Goal: Task Accomplishment & Management: Manage account settings

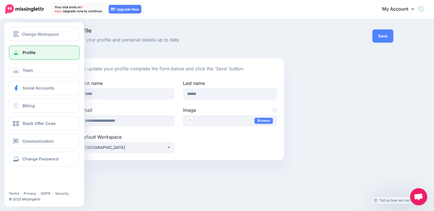
click at [38, 54] on link "Profile" at bounding box center [44, 52] width 71 height 14
click at [34, 33] on span "Change Workspace" at bounding box center [40, 34] width 37 height 7
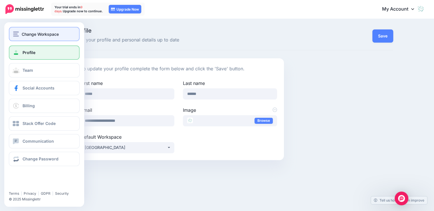
click at [38, 35] on span "Change Workspace" at bounding box center [40, 34] width 37 height 7
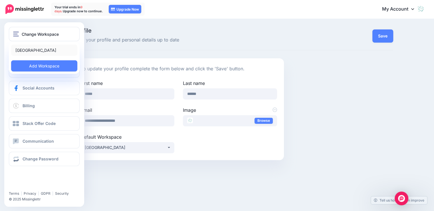
click at [31, 49] on link "[GEOGRAPHIC_DATA]" at bounding box center [44, 50] width 66 height 11
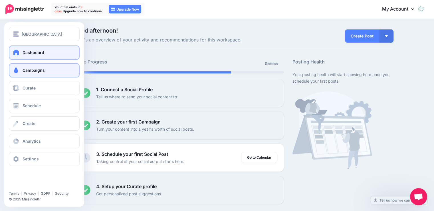
click at [33, 71] on span "Campaigns" at bounding box center [34, 70] width 22 height 5
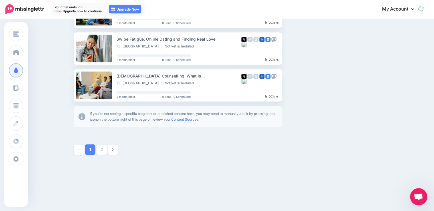
scroll to position [339, 0]
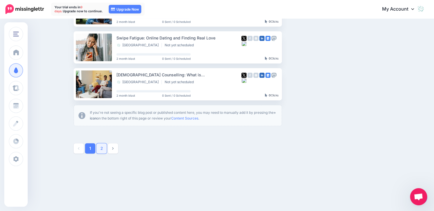
click at [103, 149] on link "2" at bounding box center [102, 148] width 10 height 10
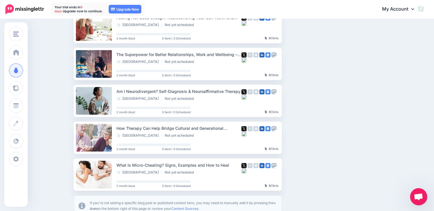
scroll to position [278, 0]
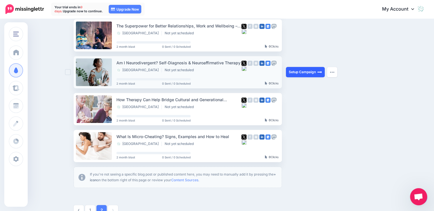
click at [304, 72] on link "Setup Campaign" at bounding box center [305, 72] width 39 height 10
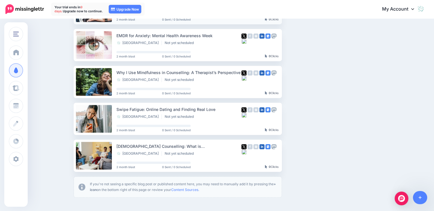
scroll to position [339, 0]
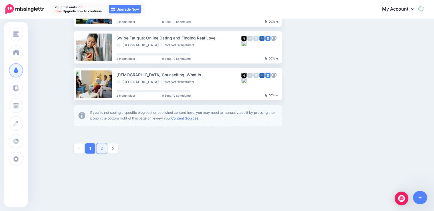
click at [101, 150] on link "2" at bounding box center [102, 148] width 10 height 10
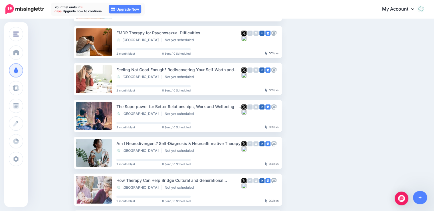
scroll to position [220, 0]
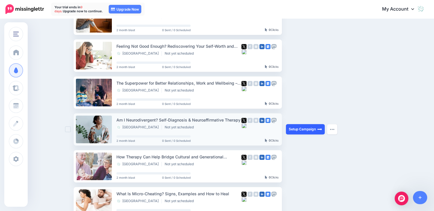
click at [303, 129] on link "Setup Campaign" at bounding box center [305, 129] width 39 height 10
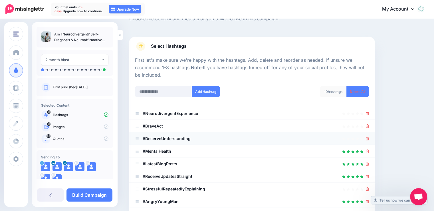
scroll to position [29, 0]
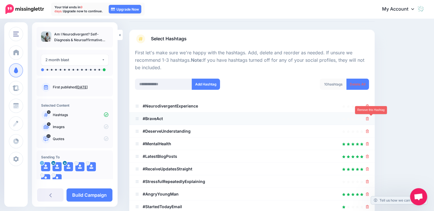
click at [369, 118] on icon at bounding box center [367, 118] width 3 height 3
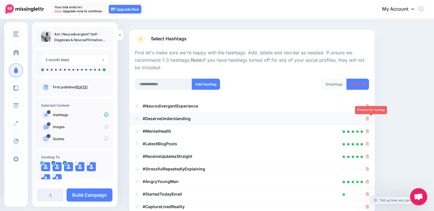
click at [369, 119] on icon at bounding box center [367, 118] width 3 height 3
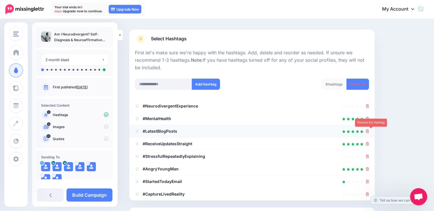
click at [369, 132] on icon at bounding box center [367, 130] width 3 height 3
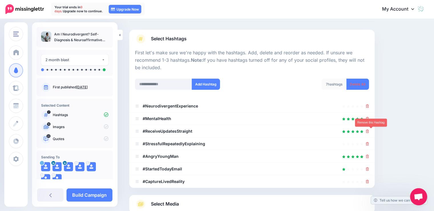
click at [369, 132] on icon at bounding box center [367, 130] width 3 height 3
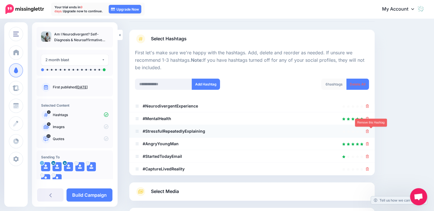
click at [369, 132] on icon at bounding box center [367, 130] width 3 height 3
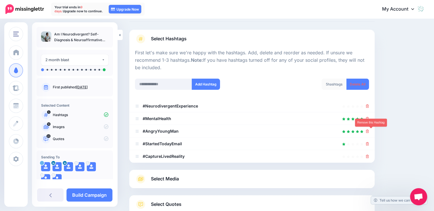
click at [369, 132] on icon at bounding box center [367, 130] width 3 height 3
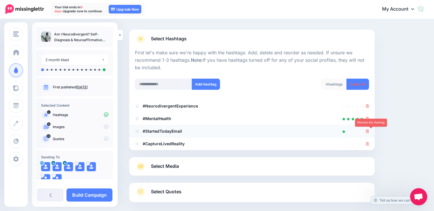
click at [369, 133] on link at bounding box center [367, 130] width 3 height 5
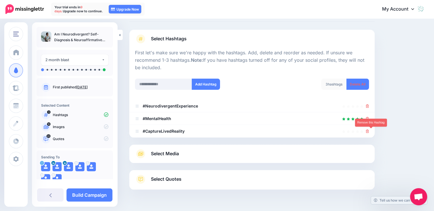
click at [369, 133] on link at bounding box center [367, 130] width 3 height 5
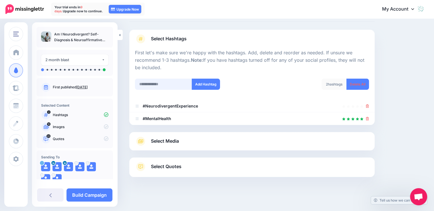
click at [158, 85] on input "text" at bounding box center [163, 84] width 57 height 11
click at [157, 84] on input "text" at bounding box center [163, 84] width 57 height 11
click at [149, 85] on input "text" at bounding box center [163, 84] width 57 height 11
click at [202, 141] on link "Select Media" at bounding box center [252, 140] width 234 height 9
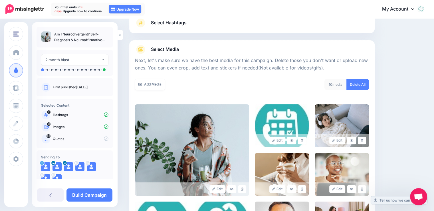
scroll to position [57, 0]
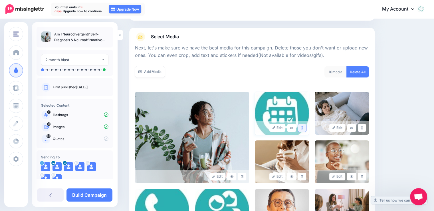
click at [306, 128] on link at bounding box center [302, 128] width 8 height 8
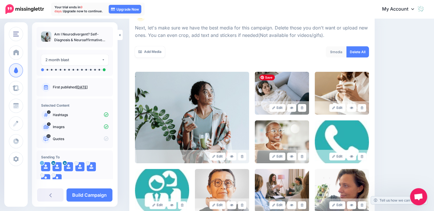
scroll to position [86, 0]
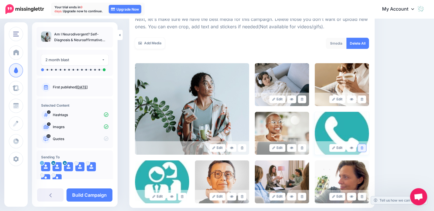
click at [363, 148] on icon at bounding box center [362, 147] width 3 height 3
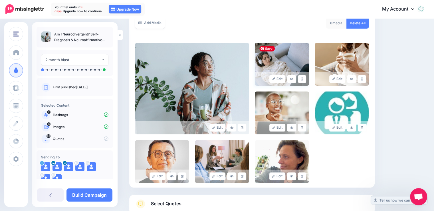
scroll to position [114, 0]
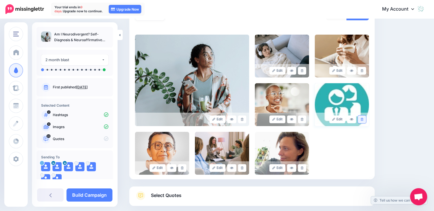
click at [366, 120] on link at bounding box center [362, 119] width 8 height 8
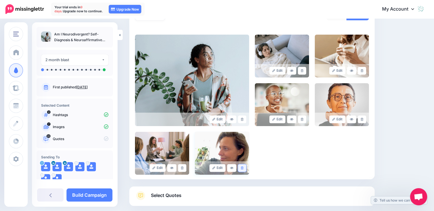
click at [244, 168] on icon at bounding box center [242, 167] width 3 height 3
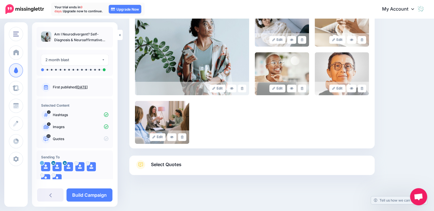
scroll to position [146, 0]
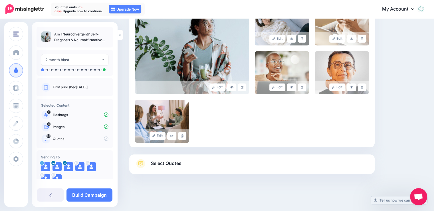
click at [157, 166] on span "Select Quotes" at bounding box center [166, 163] width 31 height 8
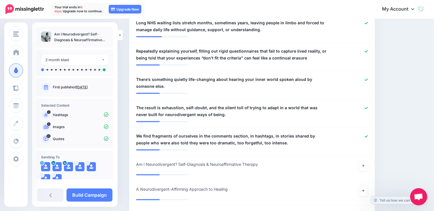
scroll to position [746, 0]
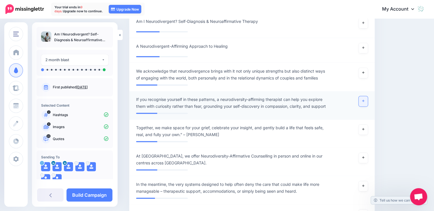
click at [365, 96] on link at bounding box center [363, 101] width 9 height 10
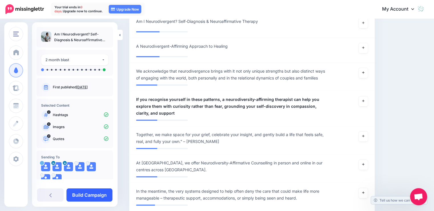
click at [83, 193] on link "Build Campaign" at bounding box center [90, 194] width 46 height 13
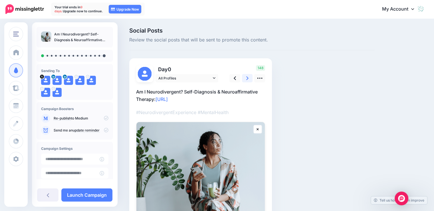
click at [248, 79] on icon at bounding box center [247, 78] width 2 height 6
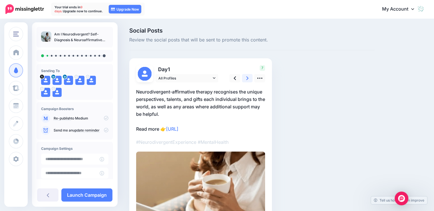
click at [248, 79] on icon at bounding box center [247, 78] width 2 height 6
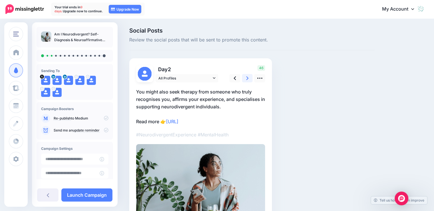
click at [248, 79] on icon at bounding box center [247, 78] width 2 height 6
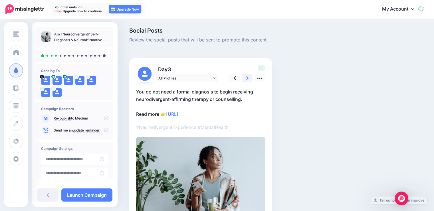
click at [248, 79] on icon at bounding box center [247, 78] width 2 height 6
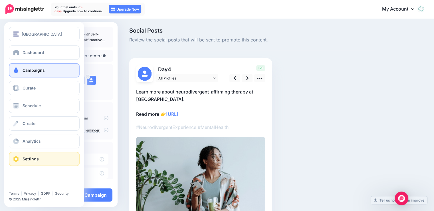
click at [31, 157] on span "Settings" at bounding box center [31, 158] width 16 height 5
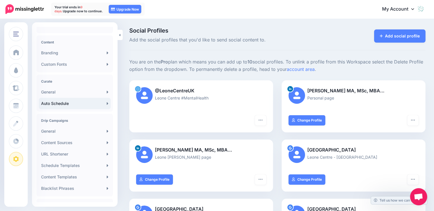
scroll to position [86, 0]
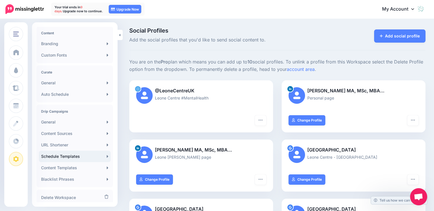
click at [60, 156] on link "Schedule Templates" at bounding box center [75, 155] width 72 height 11
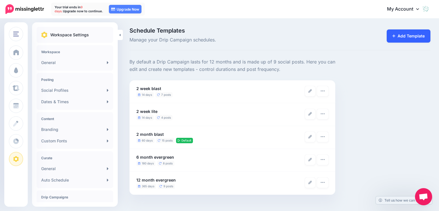
click at [409, 37] on link "Add Template" at bounding box center [408, 35] width 44 height 13
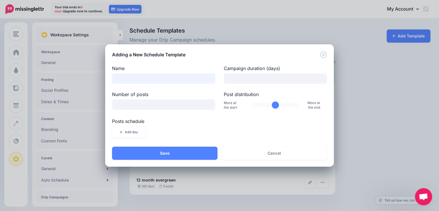
click at [156, 79] on input "Name" at bounding box center [163, 78] width 103 height 10
type input "*"
type input "**********"
click at [245, 80] on input "Campaign duration (days)" at bounding box center [275, 78] width 103 height 10
drag, startPoint x: 271, startPoint y: 104, endPoint x: 263, endPoint y: 104, distance: 8.3
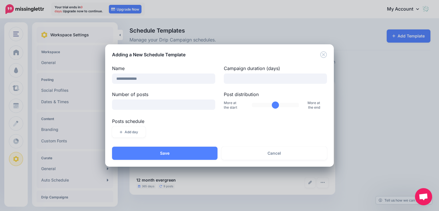
type input "**"
click at [263, 104] on input "Post distribution" at bounding box center [275, 105] width 47 height 4
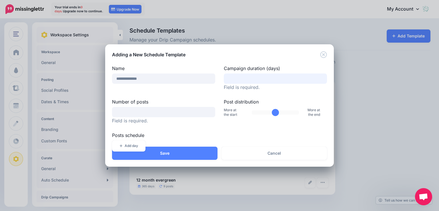
click at [247, 76] on input "Campaign duration (days)" at bounding box center [275, 78] width 103 height 10
type input "*"
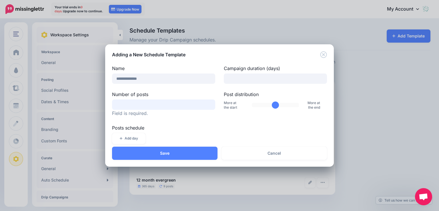
click at [145, 111] on div "Number of posts Field is required." at bounding box center [164, 104] width 112 height 26
type input "*"
click at [236, 121] on div "**********" at bounding box center [219, 106] width 215 height 83
click at [137, 104] on input "*" at bounding box center [163, 104] width 103 height 10
click at [126, 136] on button "Add day" at bounding box center [128, 138] width 33 height 11
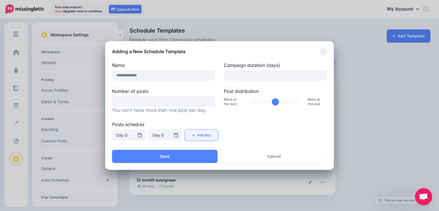
click at [198, 134] on button "Add day" at bounding box center [200, 134] width 33 height 11
click at [162, 135] on div "Day 0" at bounding box center [164, 135] width 25 height 7
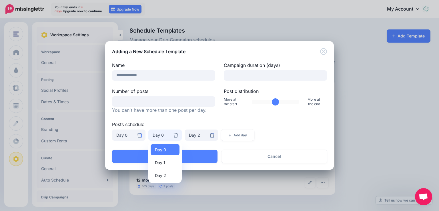
click at [177, 135] on icon at bounding box center [175, 135] width 5 height 5
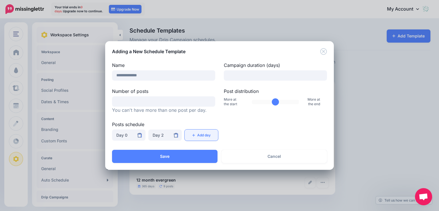
click at [211, 136] on button "Add day" at bounding box center [200, 134] width 33 height 11
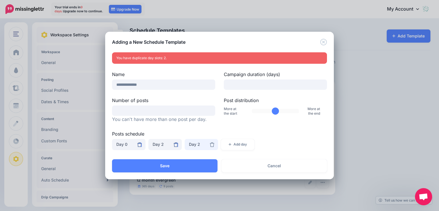
click at [212, 141] on div "Day 2" at bounding box center [201, 144] width 25 height 7
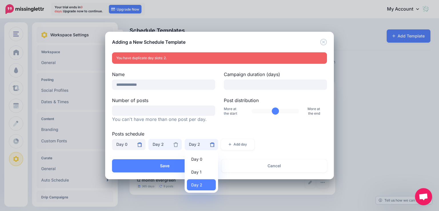
click at [166, 142] on div "Day 2" at bounding box center [164, 144] width 25 height 7
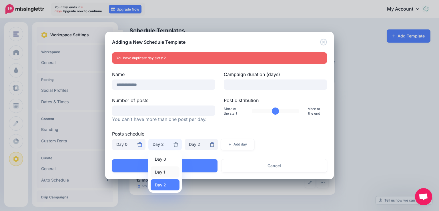
click at [166, 170] on link "Day 1" at bounding box center [164, 171] width 29 height 11
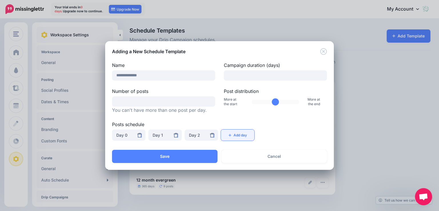
click at [240, 132] on button "Add day" at bounding box center [237, 134] width 33 height 11
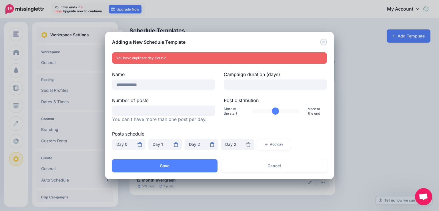
click at [247, 144] on icon at bounding box center [248, 144] width 5 height 5
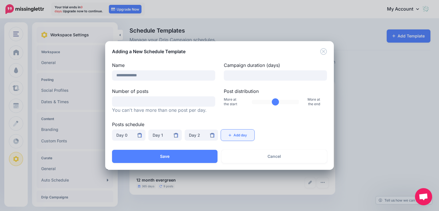
click at [242, 134] on button "Add day" at bounding box center [237, 134] width 33 height 11
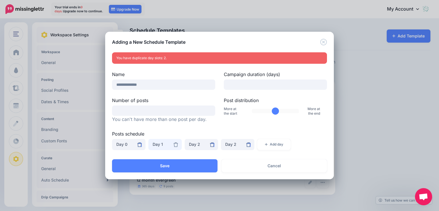
click at [162, 143] on div "Day 1" at bounding box center [164, 144] width 25 height 7
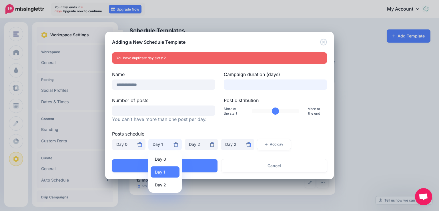
click at [244, 85] on input "*" at bounding box center [275, 84] width 103 height 10
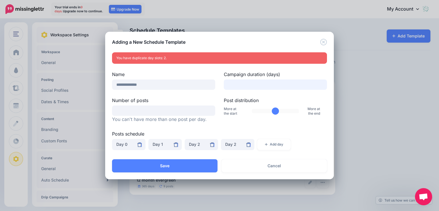
type input "**"
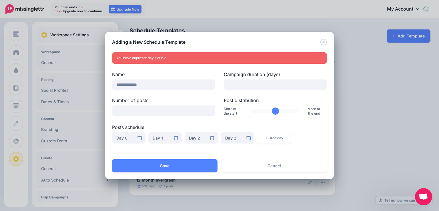
click at [296, 131] on div "Posts schedule ***** ***** ***** Day 0 ***** ***** ***** Day 1 Day 0 Day 1 Day …" at bounding box center [219, 135] width 215 height 23
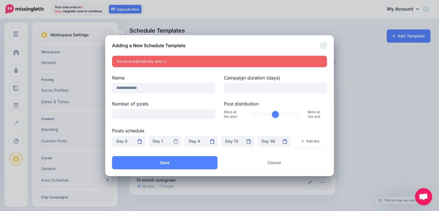
click at [175, 142] on icon at bounding box center [175, 141] width 5 height 5
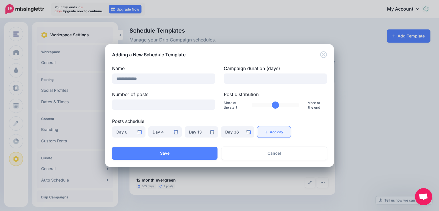
click at [279, 134] on button "Add day" at bounding box center [273, 131] width 33 height 11
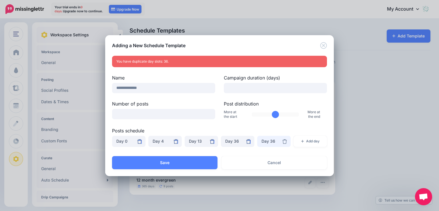
click at [274, 142] on div "Day 36" at bounding box center [273, 141] width 25 height 7
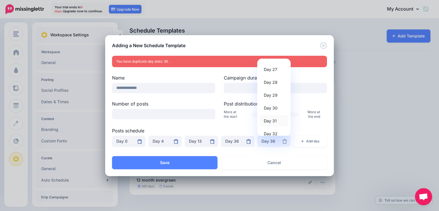
scroll to position [396, 0]
click at [236, 143] on div "Day 36" at bounding box center [237, 141] width 25 height 7
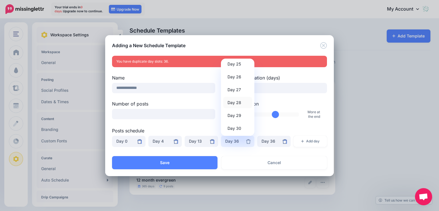
scroll to position [315, 0]
click at [236, 83] on span "Day 26" at bounding box center [234, 84] width 14 height 7
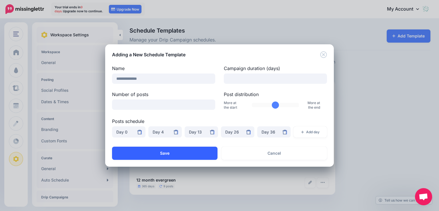
click at [188, 153] on button "Save" at bounding box center [164, 152] width 105 height 13
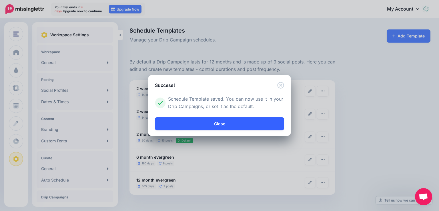
click at [227, 124] on link "Close" at bounding box center [219, 123] width 129 height 13
